Goal: Task Accomplishment & Management: Complete application form

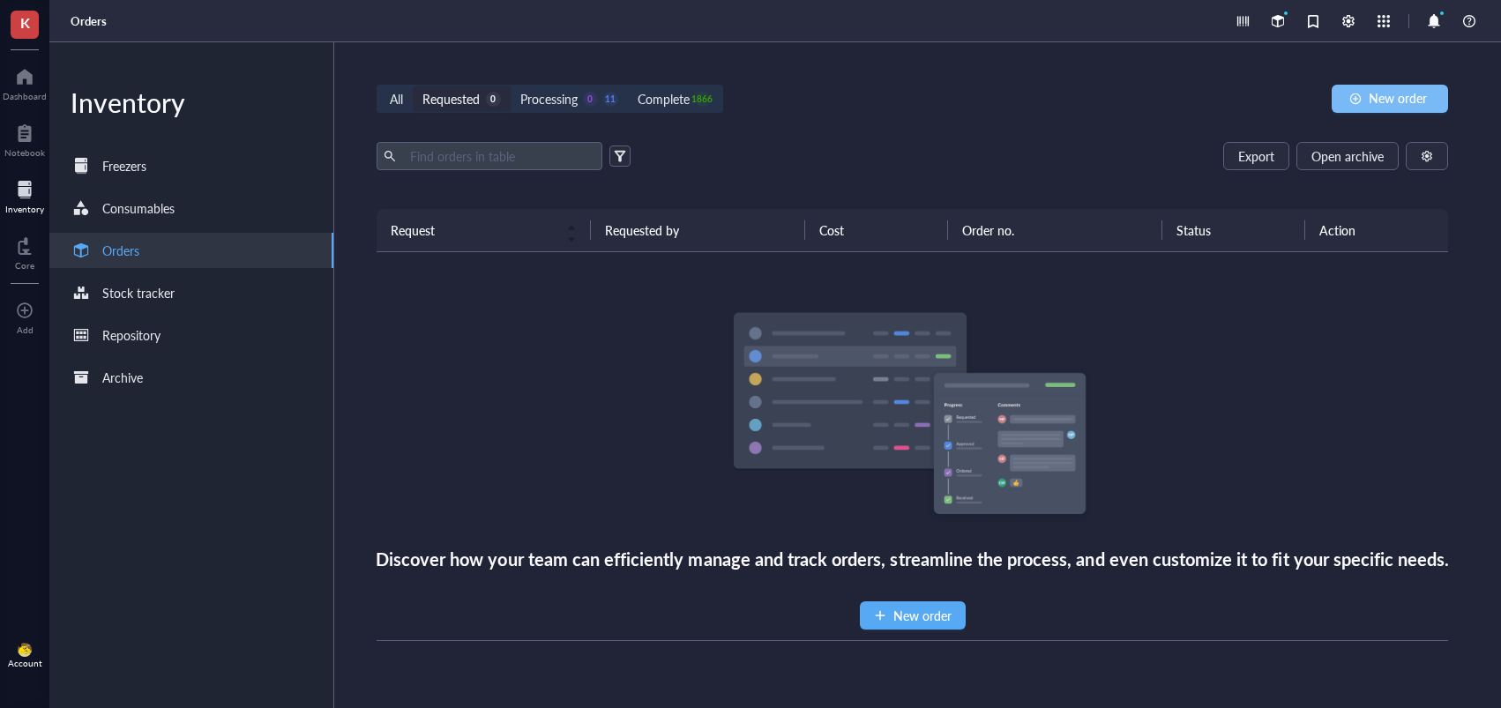
click at [1370, 101] on span "New order" at bounding box center [1398, 98] width 58 height 14
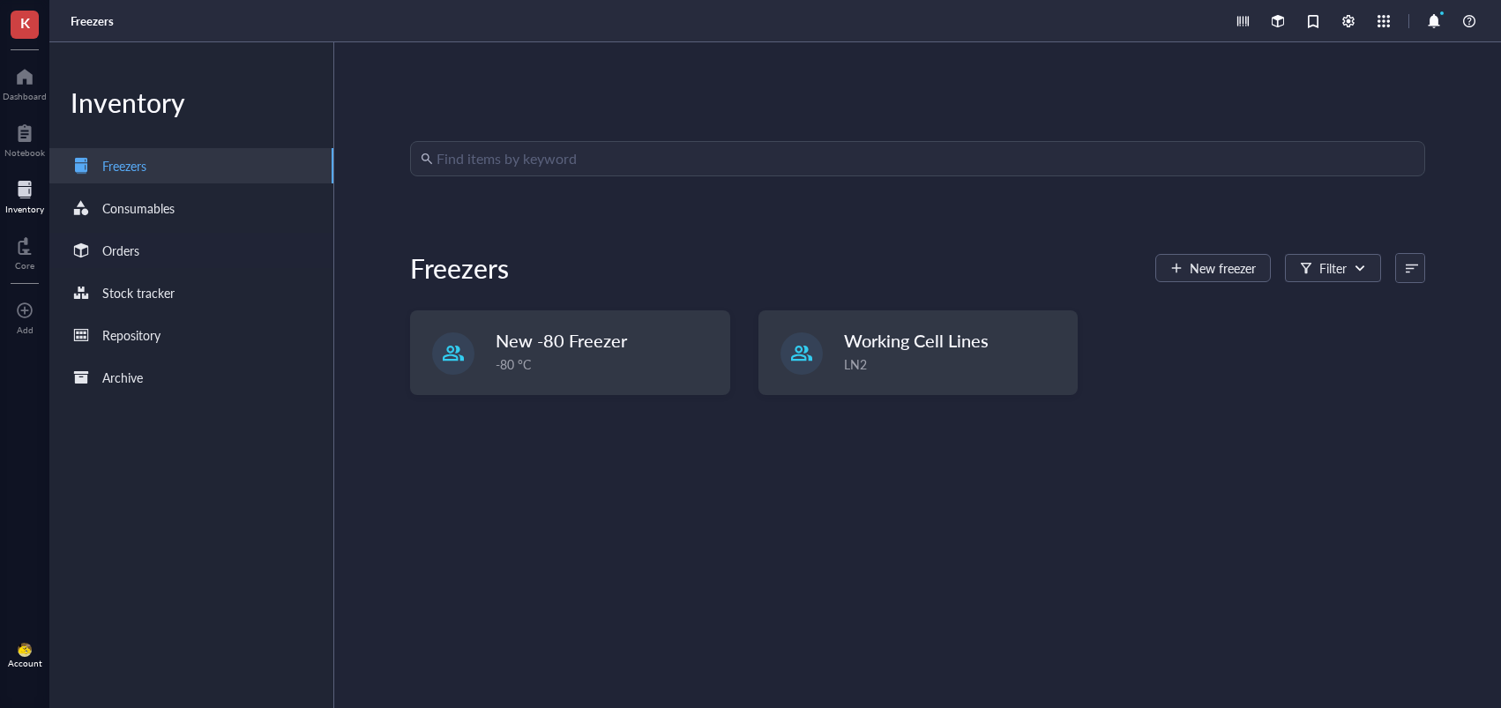
click at [201, 255] on div "Orders" at bounding box center [191, 250] width 284 height 35
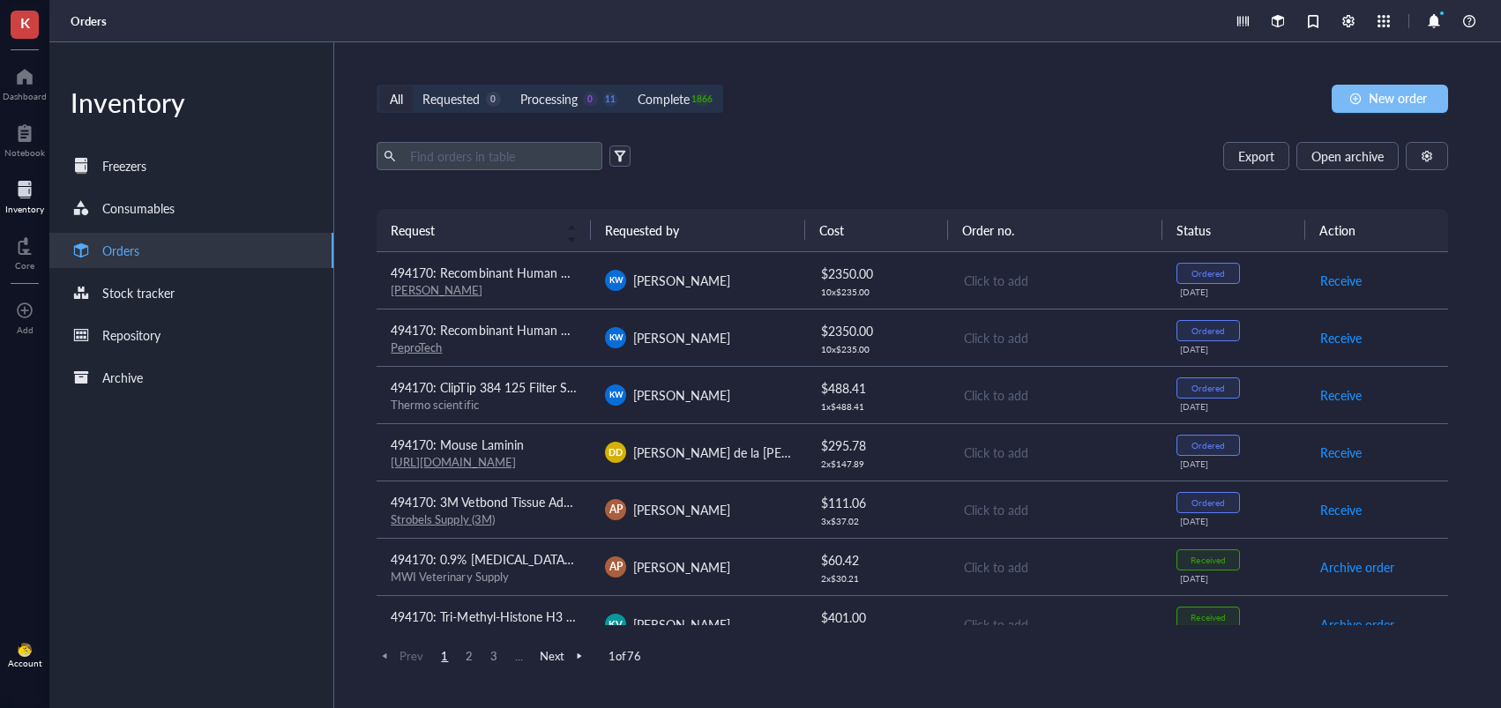
click at [1414, 91] on span "New order" at bounding box center [1398, 98] width 58 height 14
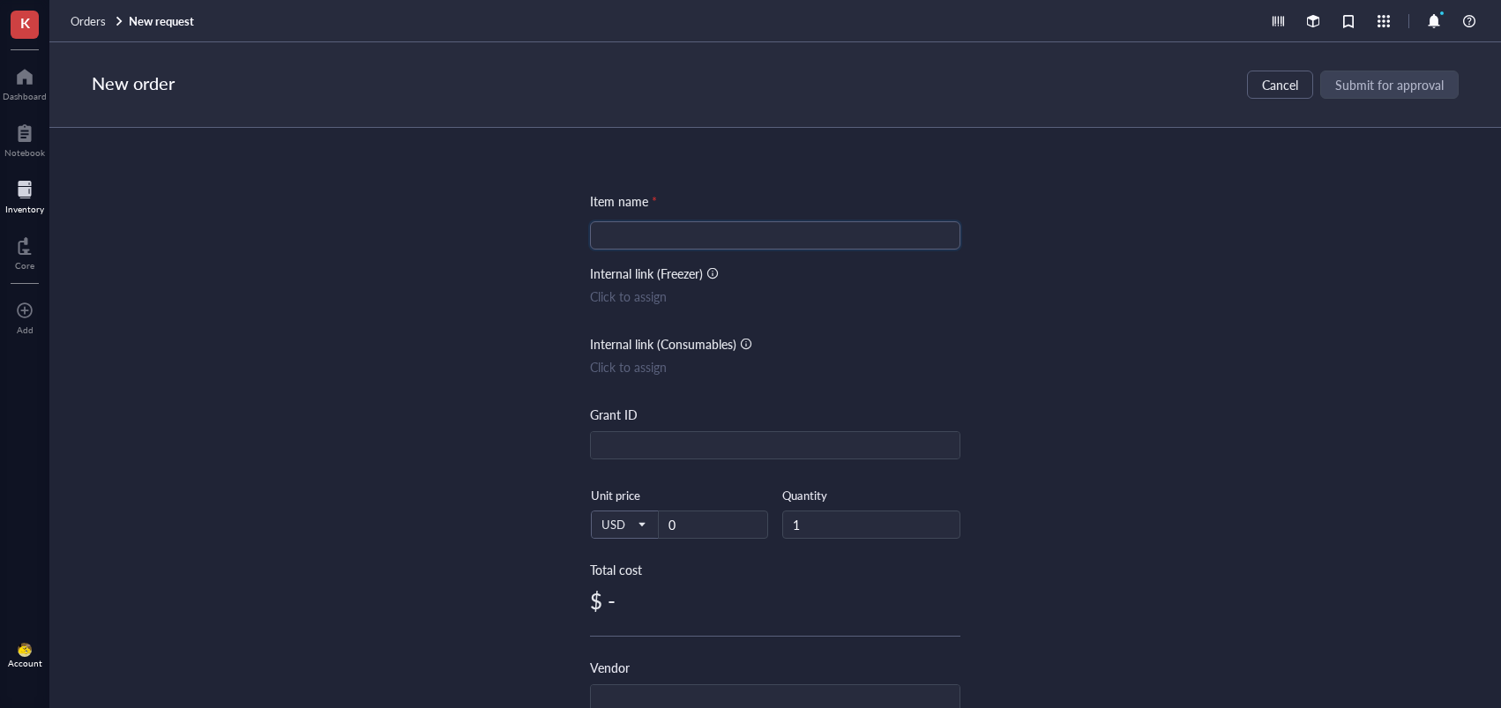
click at [639, 236] on input "search" at bounding box center [775, 235] width 349 height 26
paste input "Phospho-FAK (Tyr397) (D20B1) Rabbit mAb"
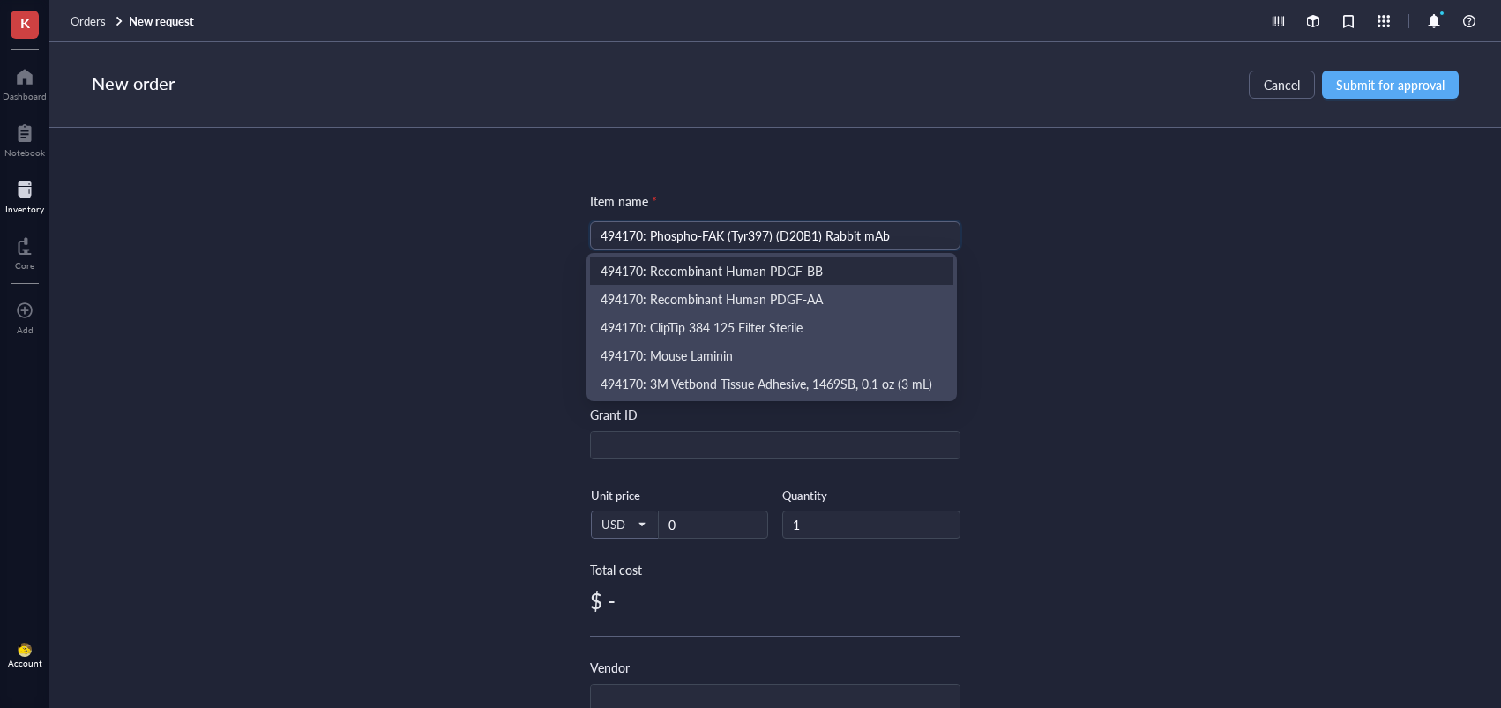
type input "494170: Phospho-FAK (Tyr397) (D20B1) Rabbit mAb"
click at [1113, 284] on div "Item name * 494170: Phospho-FAK (Tyr397) (D20B1) Rabbit mAb Internal link (Free…" at bounding box center [775, 418] width 1452 height 580
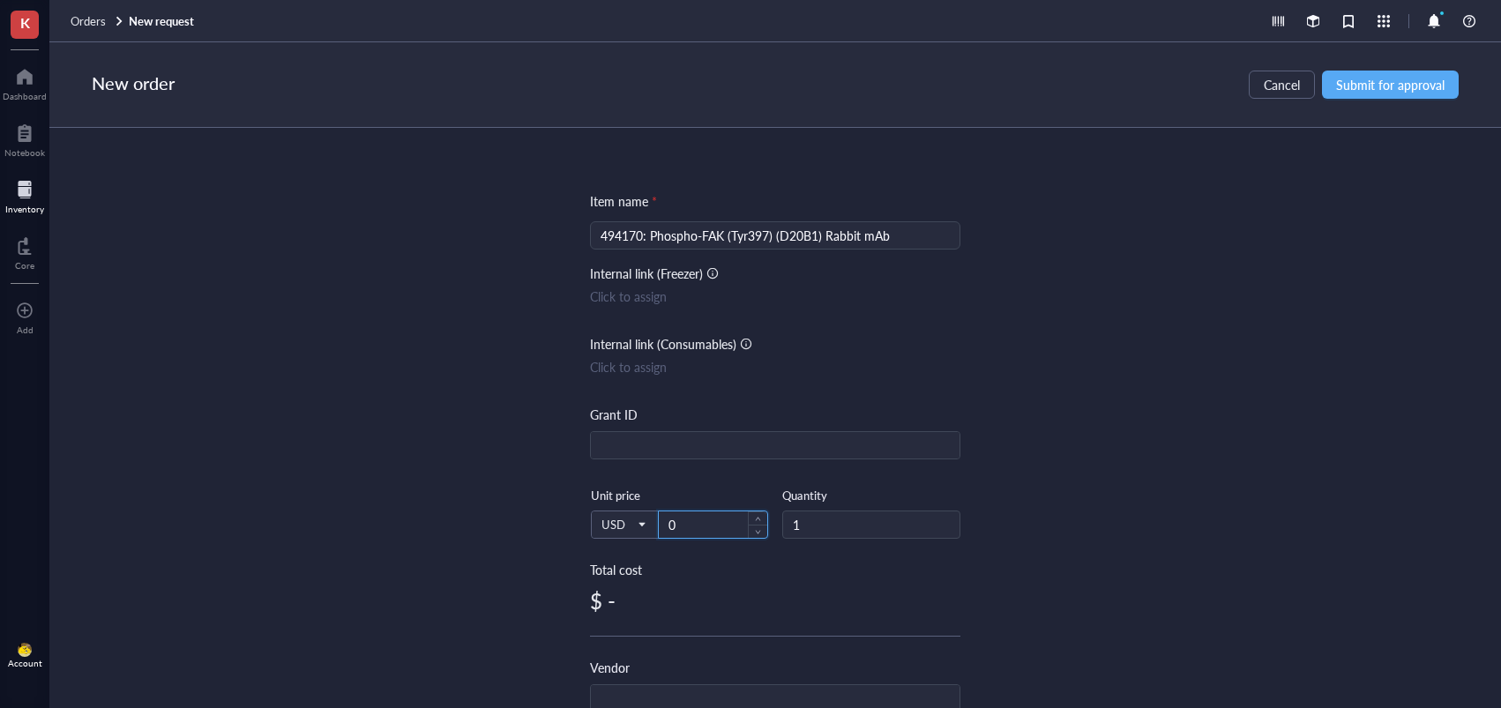
click at [718, 525] on input "0" at bounding box center [713, 524] width 108 height 26
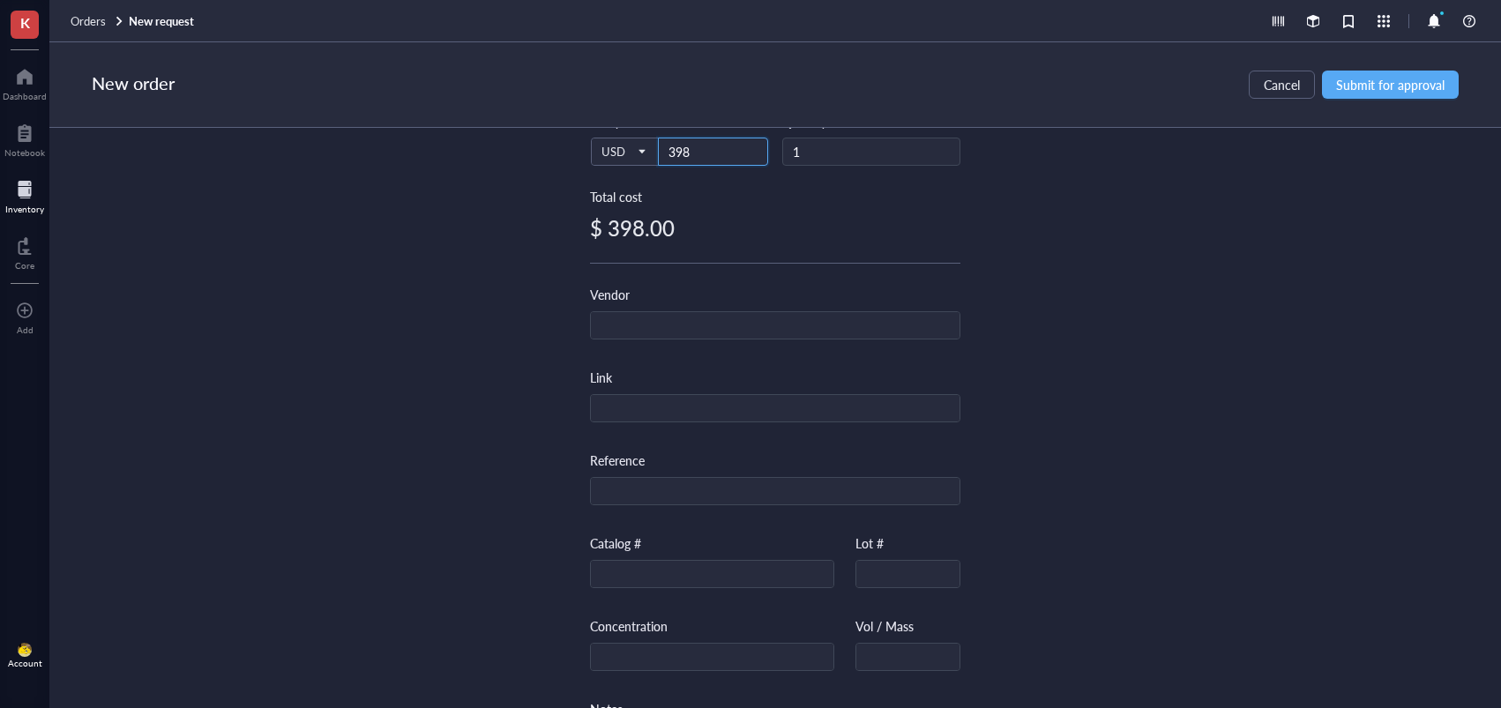
scroll to position [379, 0]
type input "398"
click at [646, 580] on input "text" at bounding box center [712, 569] width 243 height 28
paste input "8556S"
type input "8556S"
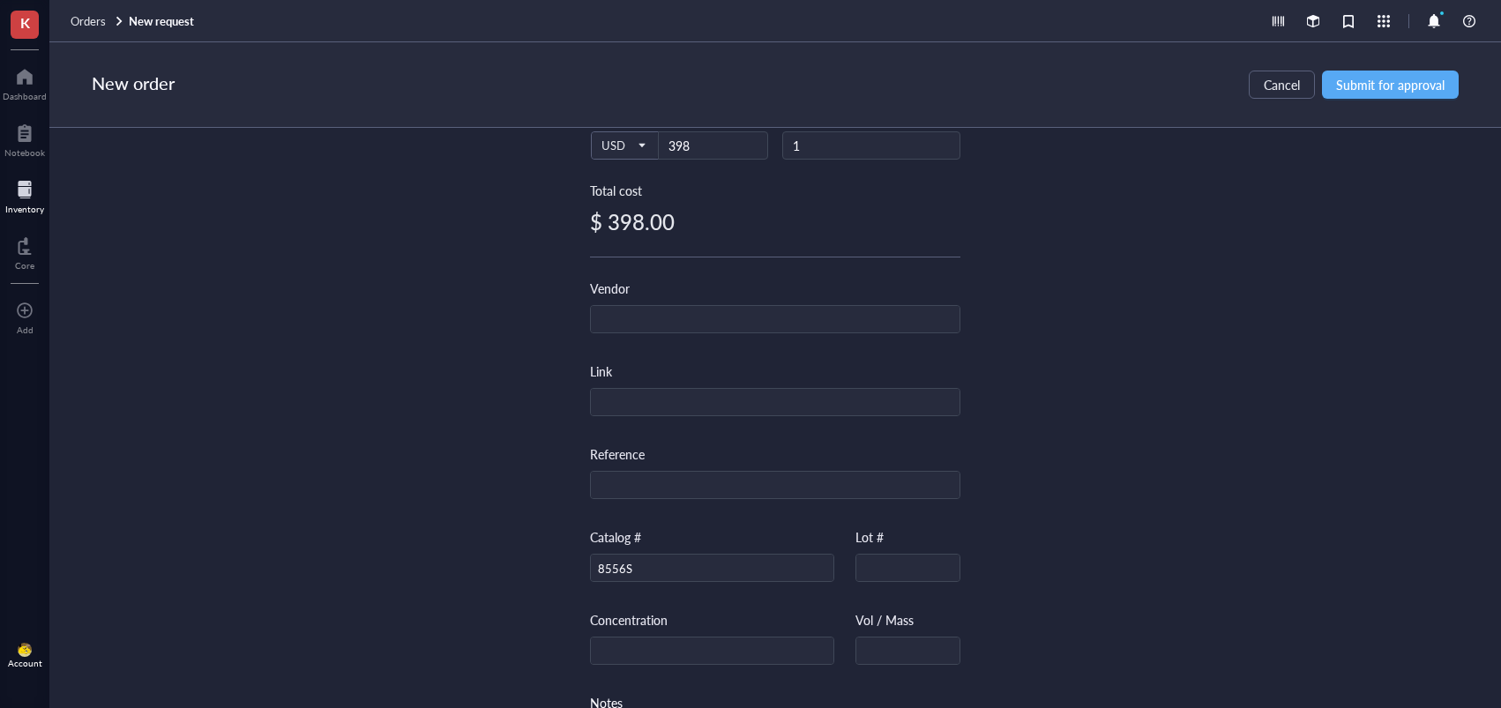
click at [1164, 393] on div "Item name * 494170: Phospho-FAK (Tyr397) (D20B1) Rabbit mAb Internal link (Free…" at bounding box center [775, 418] width 1452 height 580
click at [1405, 69] on div "New order Cancel Submit for approval" at bounding box center [775, 85] width 1452 height 86
click at [1393, 87] on span "Submit for approval" at bounding box center [1390, 85] width 108 height 14
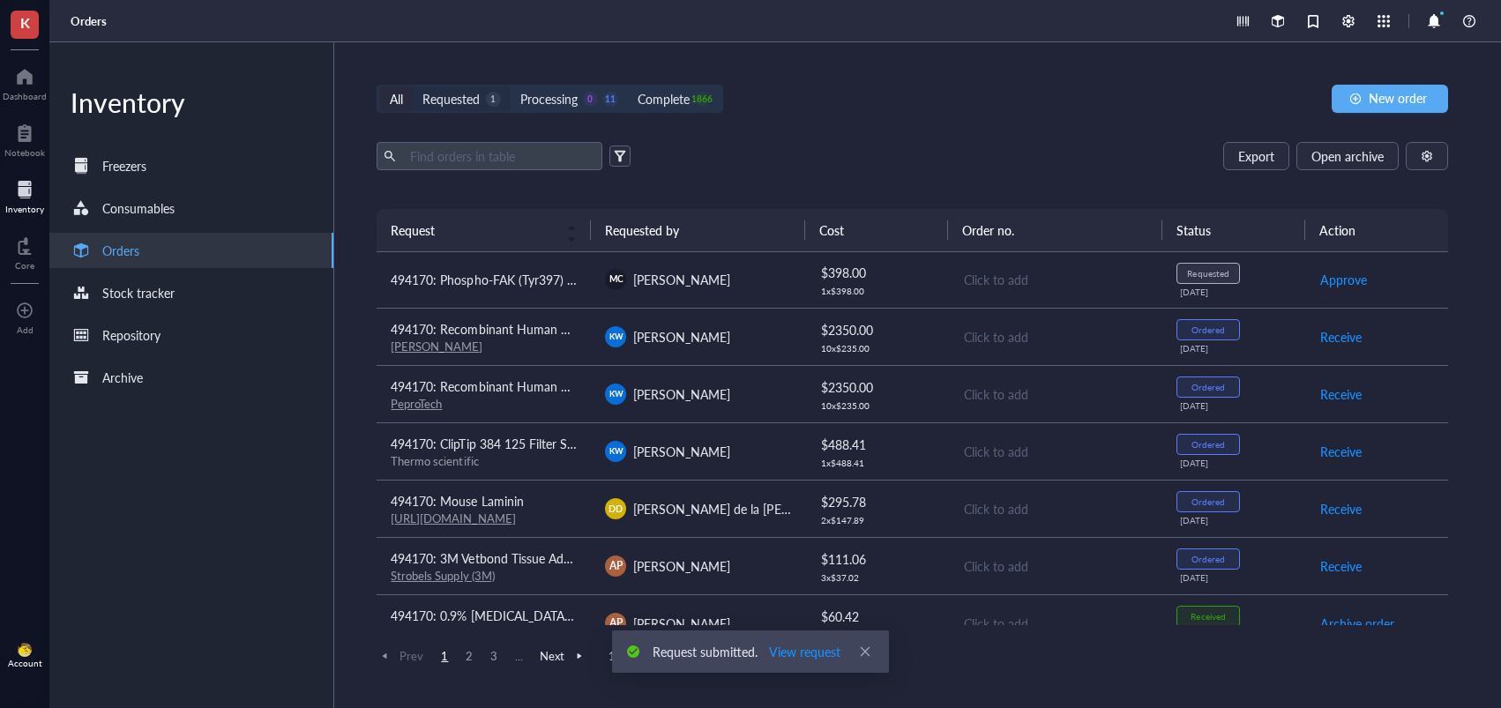
click at [474, 98] on div "Requested" at bounding box center [450, 98] width 57 height 19
click at [413, 86] on input "Requested 1" at bounding box center [413, 86] width 0 height 0
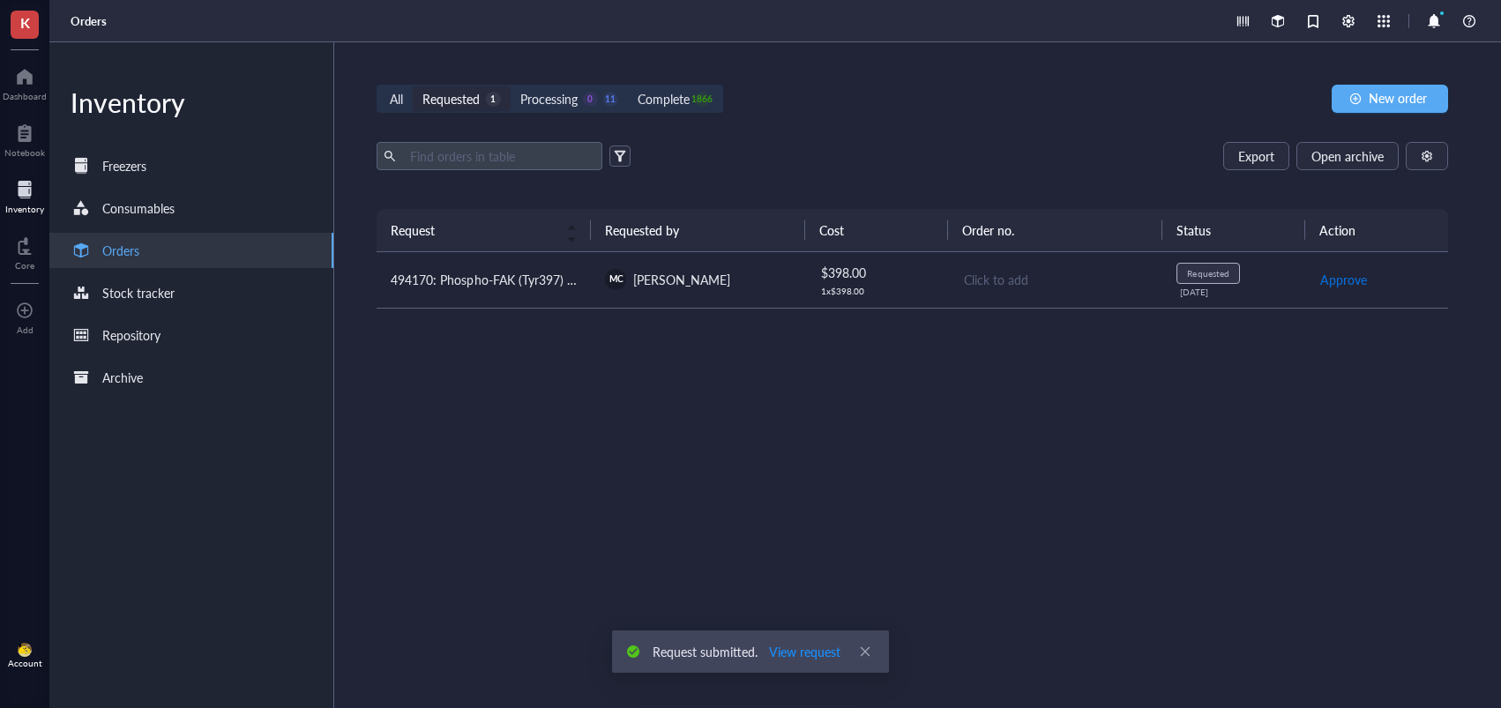
click at [1332, 286] on span "Approve" at bounding box center [1343, 279] width 47 height 19
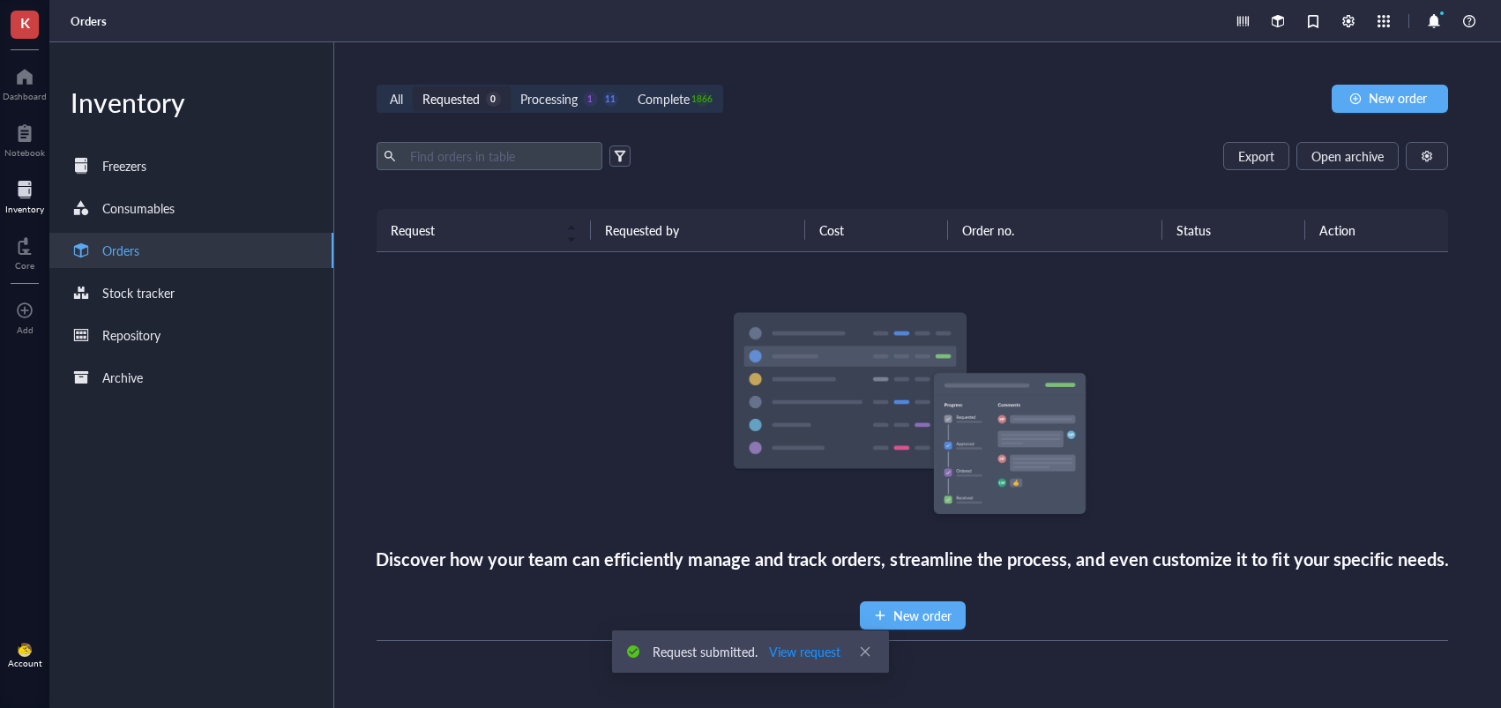
drag, startPoint x: 574, startPoint y: 107, endPoint x: 944, endPoint y: 212, distance: 384.1
click at [574, 107] on div "Processing" at bounding box center [548, 98] width 57 height 19
click at [511, 86] on input "Processing 1 11" at bounding box center [511, 86] width 0 height 0
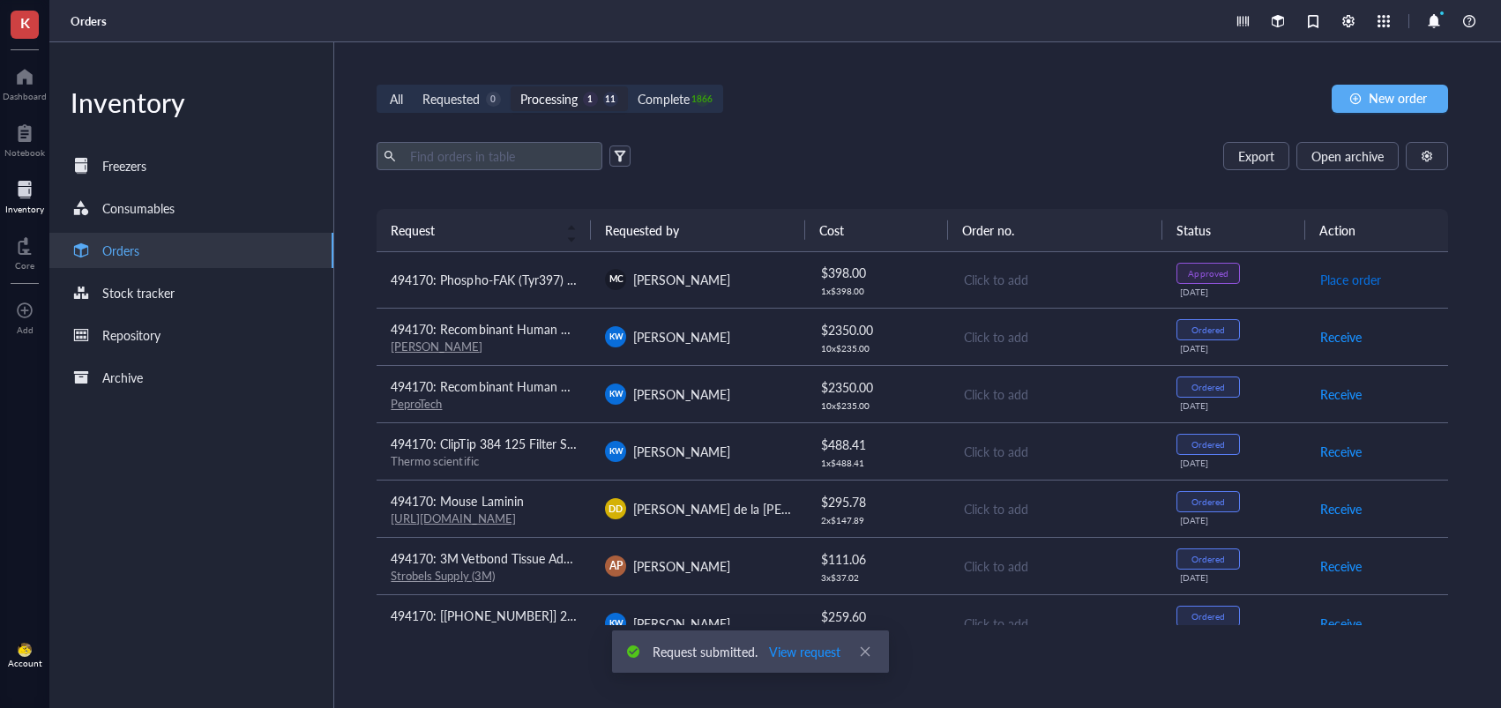
click at [1351, 280] on span "Place order" at bounding box center [1350, 279] width 61 height 19
click at [748, 282] on div "MC Madison Clausen" at bounding box center [698, 279] width 186 height 21
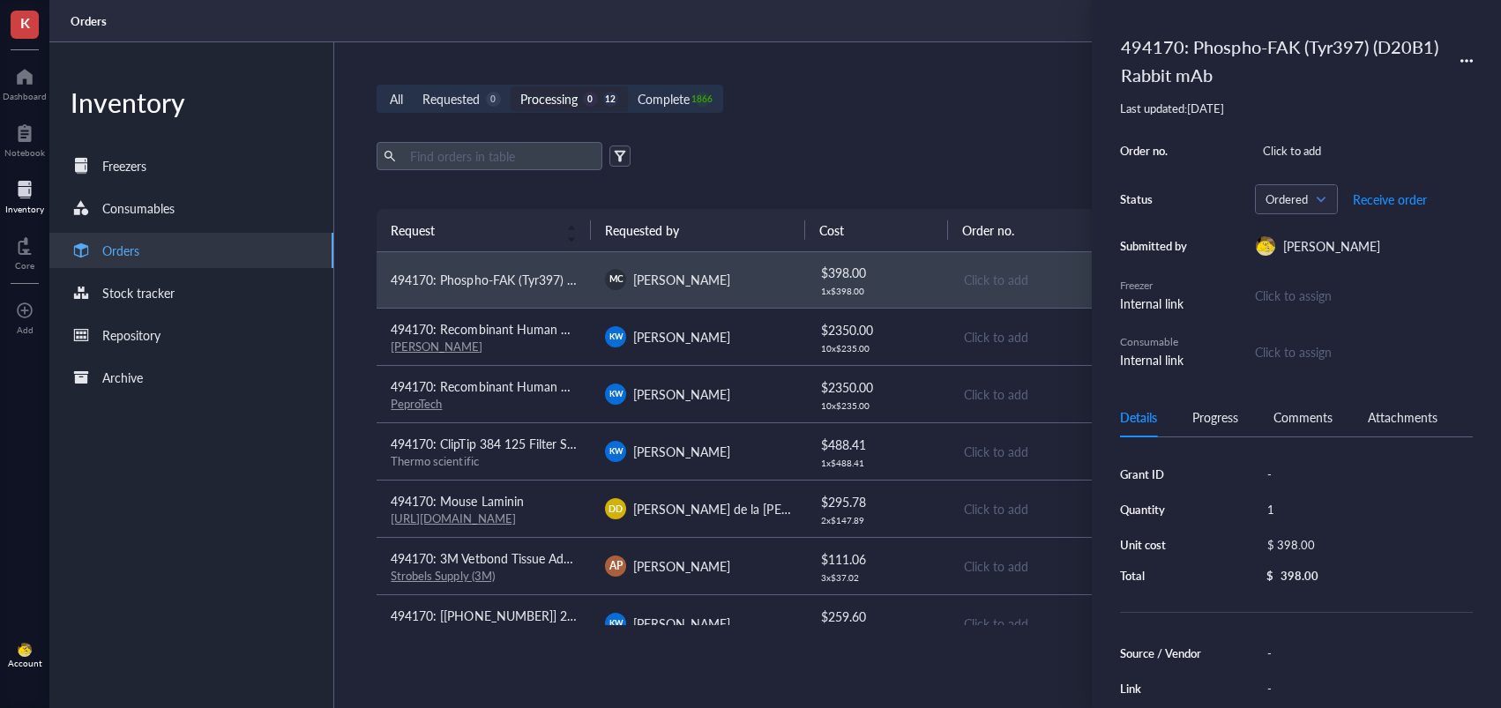
click at [1263, 81] on div "494170: Phospho-FAK (Tyr397) (D20B1) Rabbit mAb" at bounding box center [1281, 60] width 337 height 65
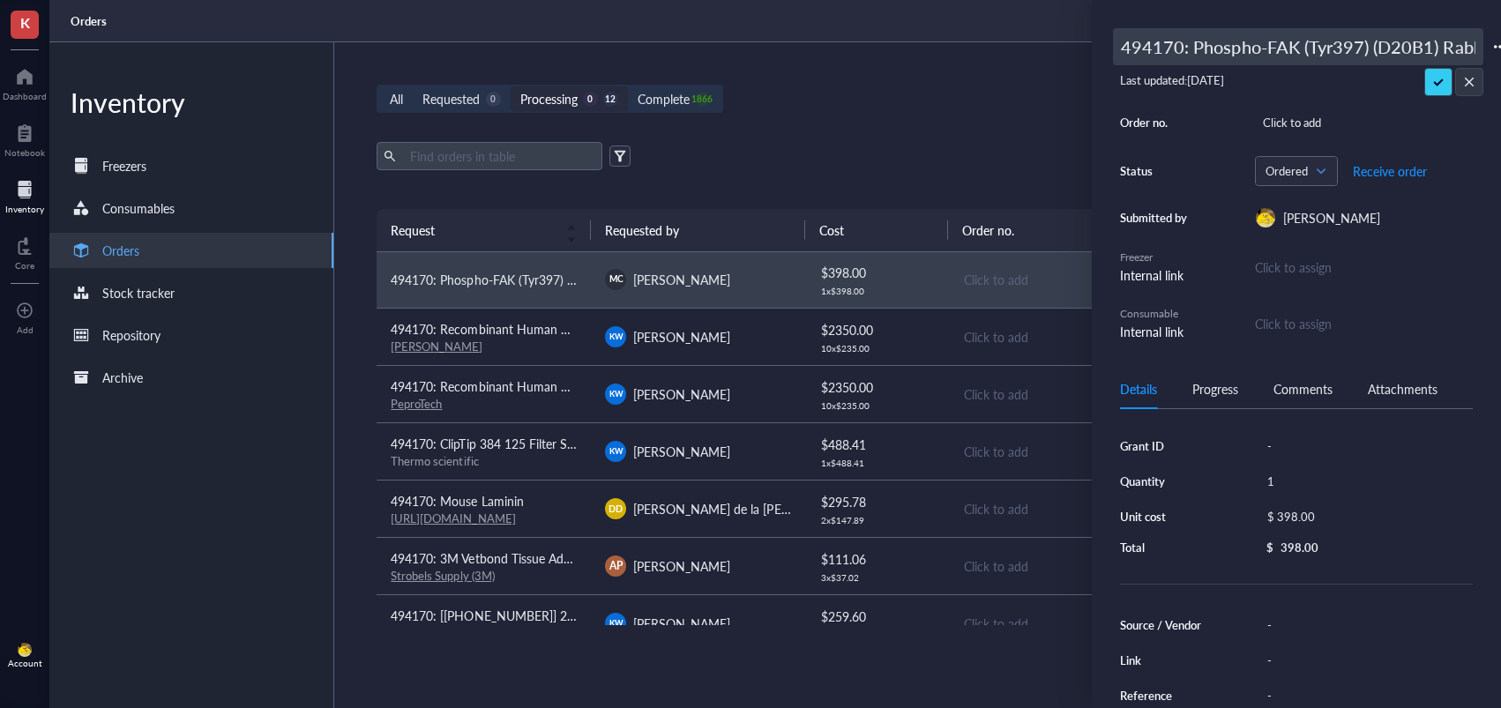
scroll to position [0, 59]
type input "494170: Phospho-FAK (Tyr397) (D20B1) Rabbit mAb (for Dani)"
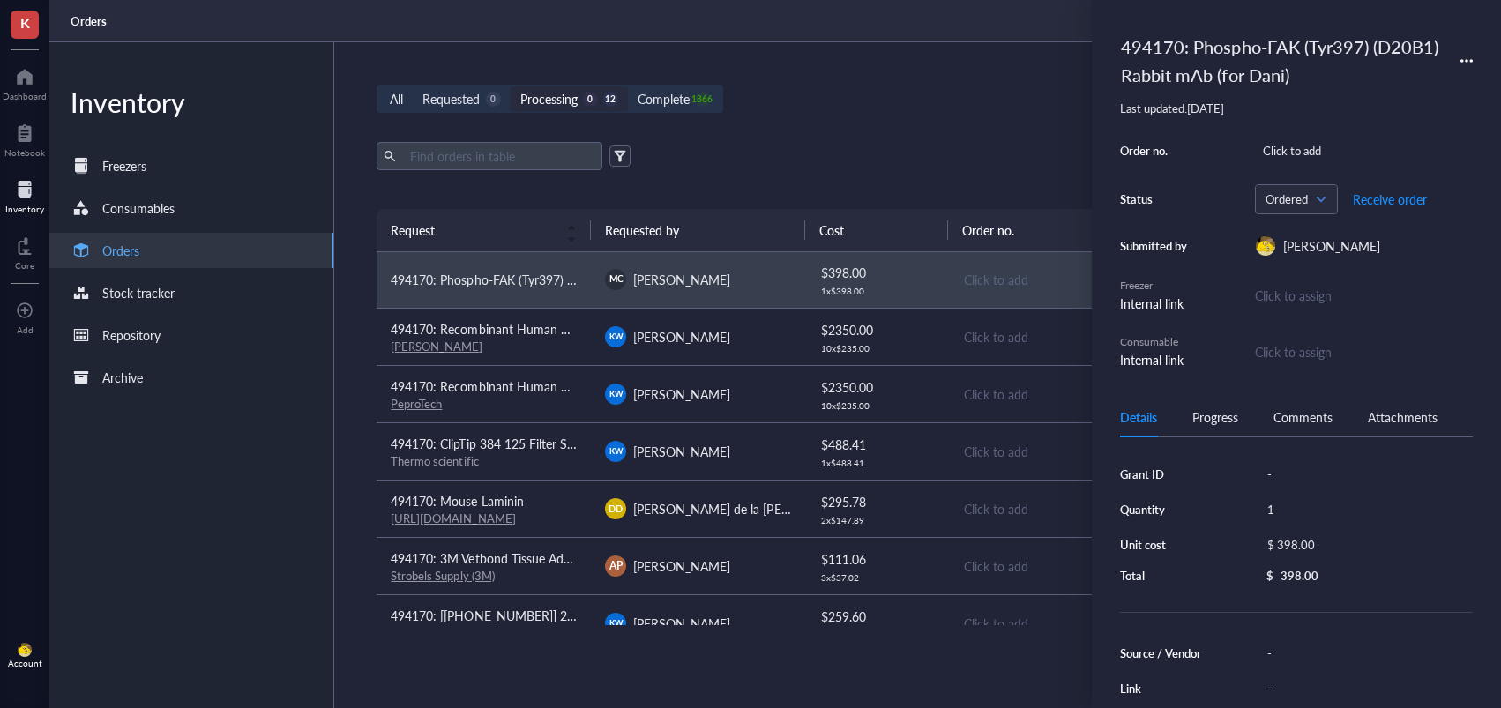
click at [952, 118] on div "All Requested 0 Processing 0 12 Complete 1866 New order Export Open archive Req…" at bounding box center [912, 375] width 1156 height 666
